Goal: Check status: Check status

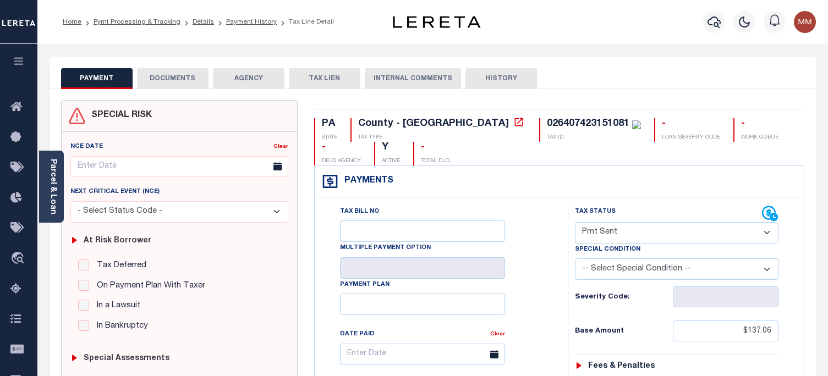
select select "SNT"
click at [713, 21] on icon "button" at bounding box center [714, 21] width 13 height 13
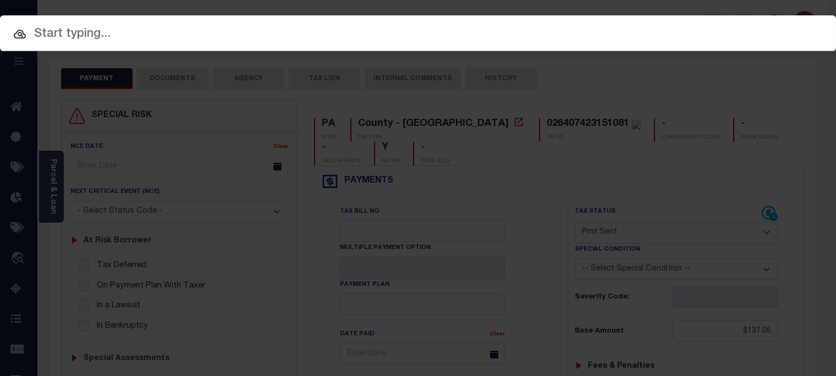
click at [442, 31] on input "text" at bounding box center [418, 34] width 836 height 19
paste input "035-18 - 7-"
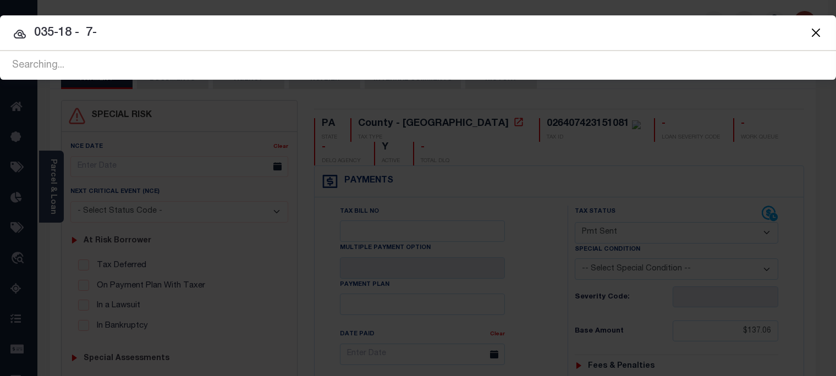
type input "035-18 - 7-"
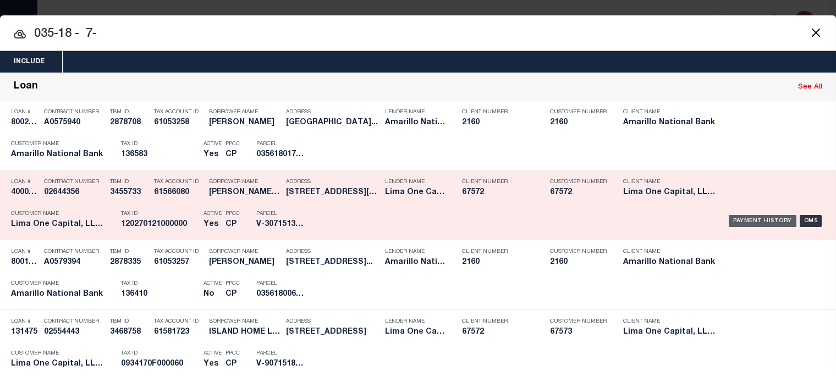
click at [768, 223] on div "Payment History" at bounding box center [763, 221] width 68 height 12
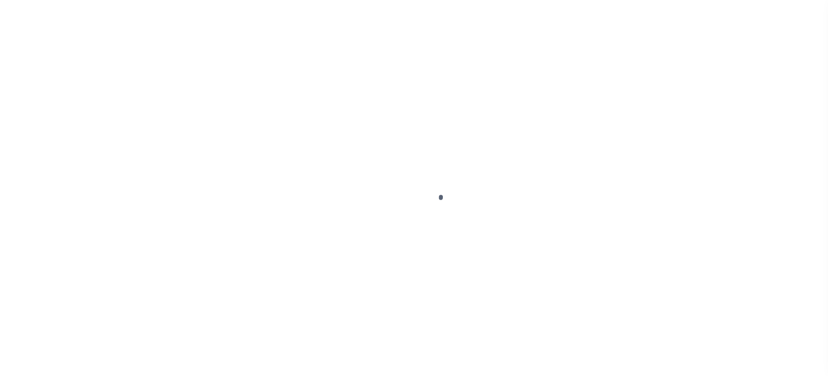
select select "SNT"
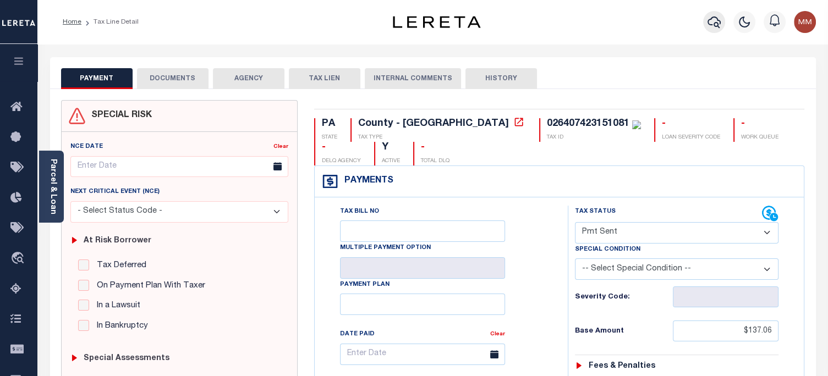
click at [711, 23] on icon "button" at bounding box center [714, 21] width 13 height 13
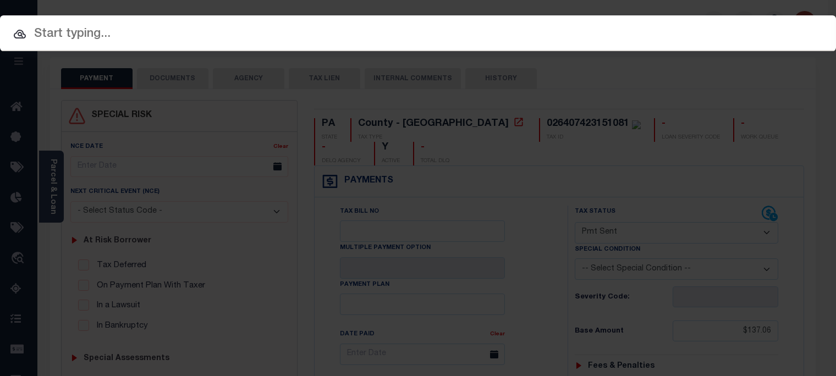
click at [291, 38] on input "text" at bounding box center [418, 34] width 836 height 19
paste input "9659 Patriot"
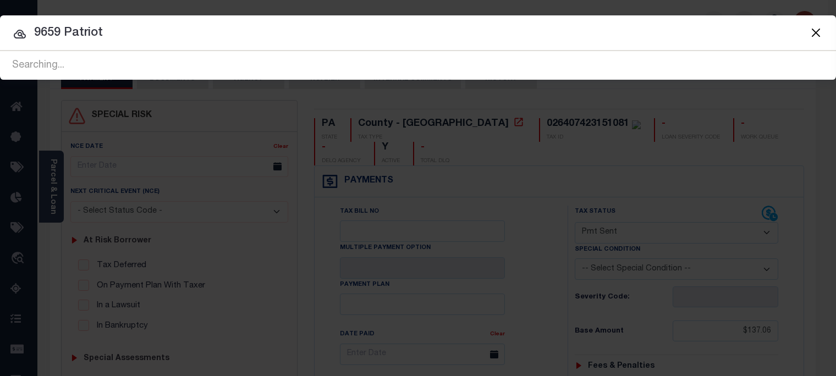
type input "9659 Patriot"
